Goal: Task Accomplishment & Management: Manage account settings

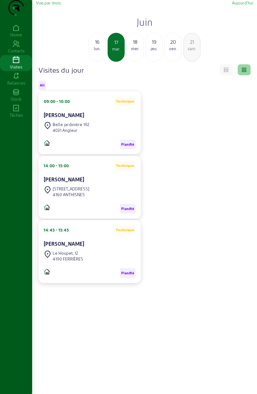
click at [15, 70] on div "Visites" at bounding box center [16, 67] width 32 height 6
click at [17, 38] on div "Home" at bounding box center [16, 35] width 32 height 6
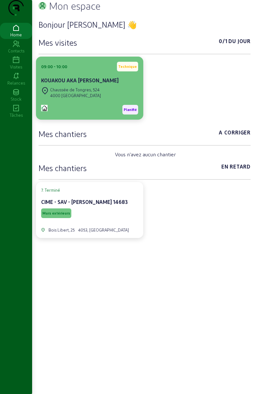
click at [81, 98] on div "4000 [GEOGRAPHIC_DATA]" at bounding box center [75, 96] width 51 height 6
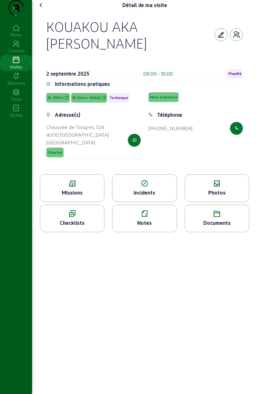
click at [246, 31] on div "KOUAKOU AKA [PERSON_NAME] [DATE] 09:00 - 10:00 Planifié Informations pratiques …" at bounding box center [145, 92] width 212 height 164
click at [241, 36] on cam-button at bounding box center [236, 34] width 13 height 13
click at [237, 39] on icon "button" at bounding box center [237, 35] width 8 height 8
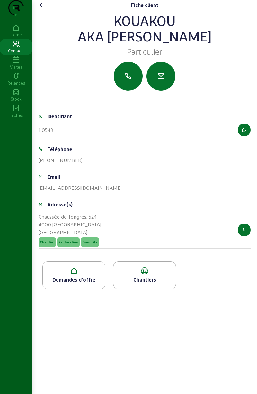
click at [80, 283] on div "Demandes d'offre" at bounding box center [74, 280] width 62 height 8
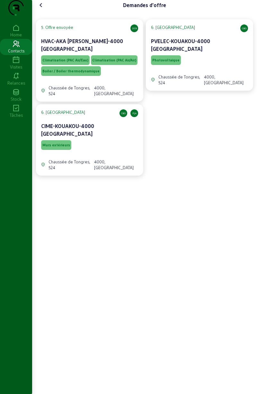
click at [59, 140] on span "Murs extérieurs" at bounding box center [56, 145] width 30 height 10
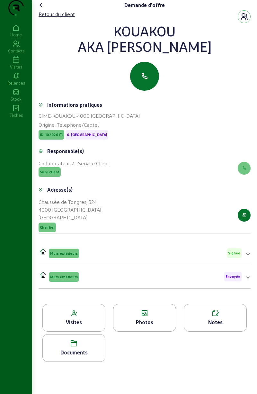
click at [82, 360] on div "Documents" at bounding box center [73, 348] width 63 height 28
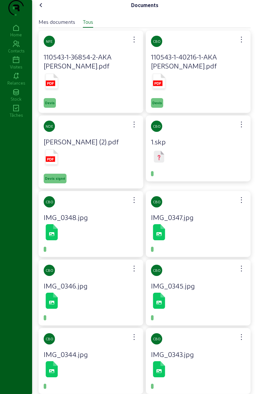
click at [52, 89] on icon at bounding box center [52, 81] width 13 height 15
click at [55, 162] on rect at bounding box center [50, 158] width 9 height 5
click at [53, 162] on rect at bounding box center [50, 158] width 9 height 5
click at [45, 9] on icon at bounding box center [41, 5] width 8 height 8
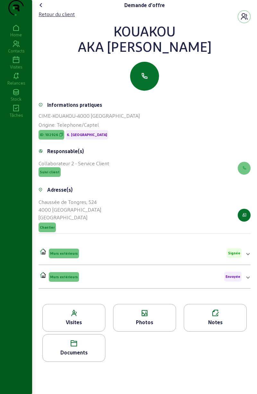
click at [43, 9] on icon at bounding box center [41, 5] width 8 height 8
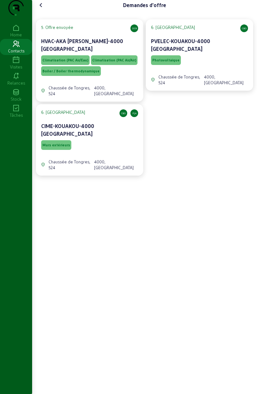
click at [43, 9] on icon at bounding box center [41, 5] width 8 height 8
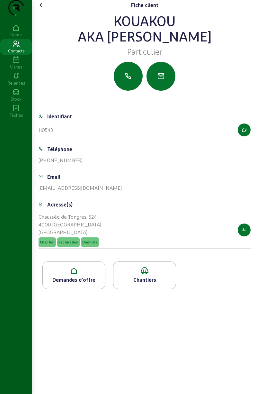
click at [43, 9] on icon at bounding box center [41, 5] width 8 height 8
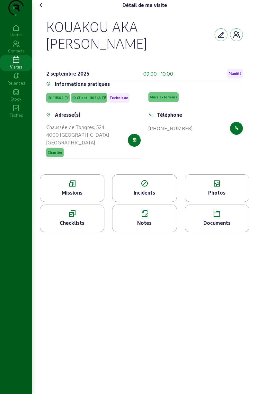
click at [215, 183] on div "Photos" at bounding box center [217, 188] width 65 height 28
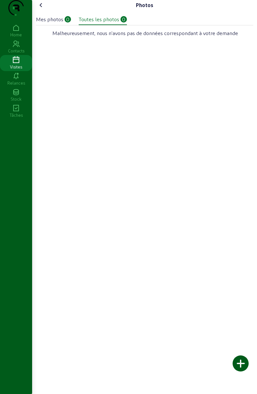
click at [237, 365] on div at bounding box center [241, 363] width 16 height 16
